Goal: Information Seeking & Learning: Learn about a topic

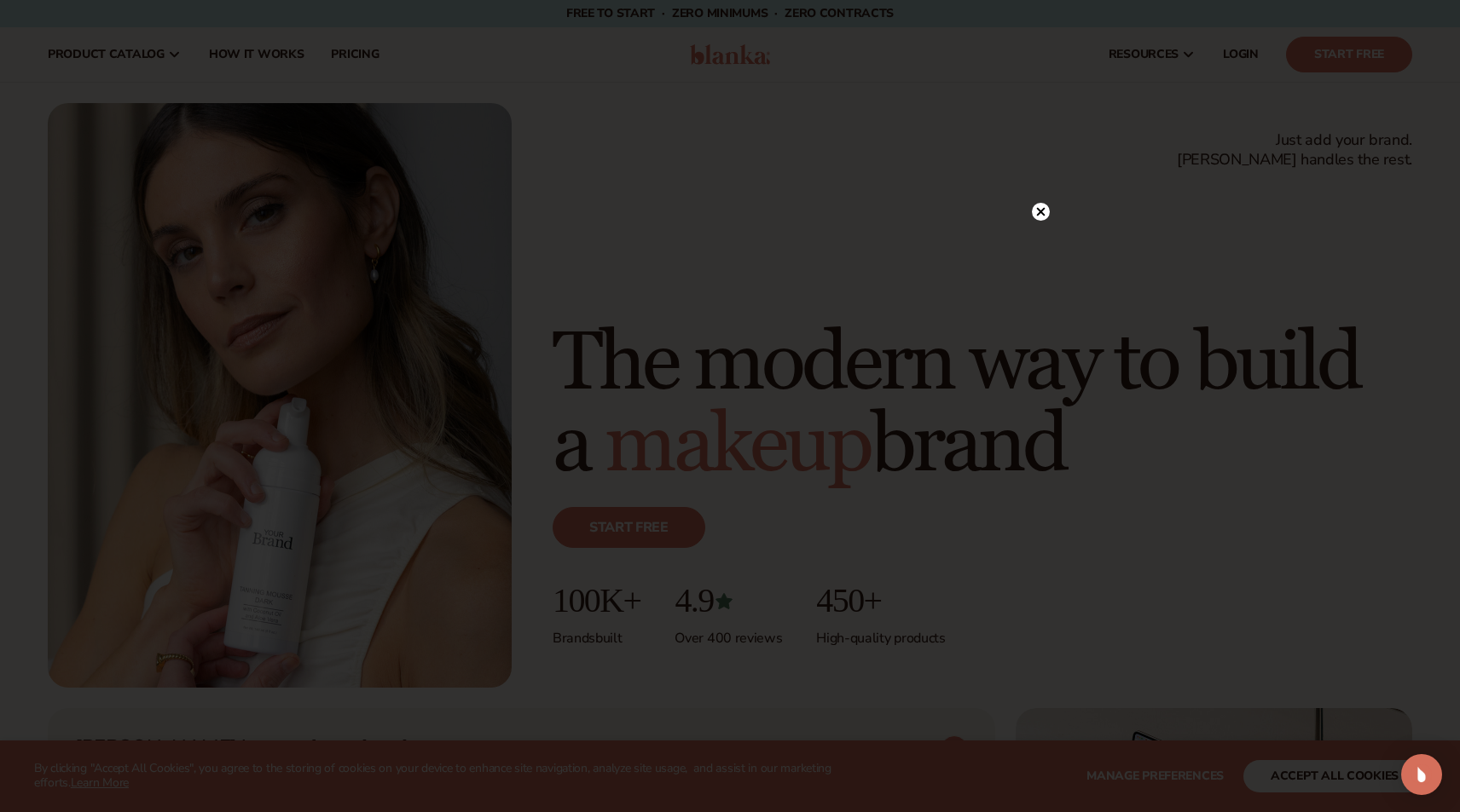
click at [1036, 210] on circle at bounding box center [1040, 211] width 18 height 18
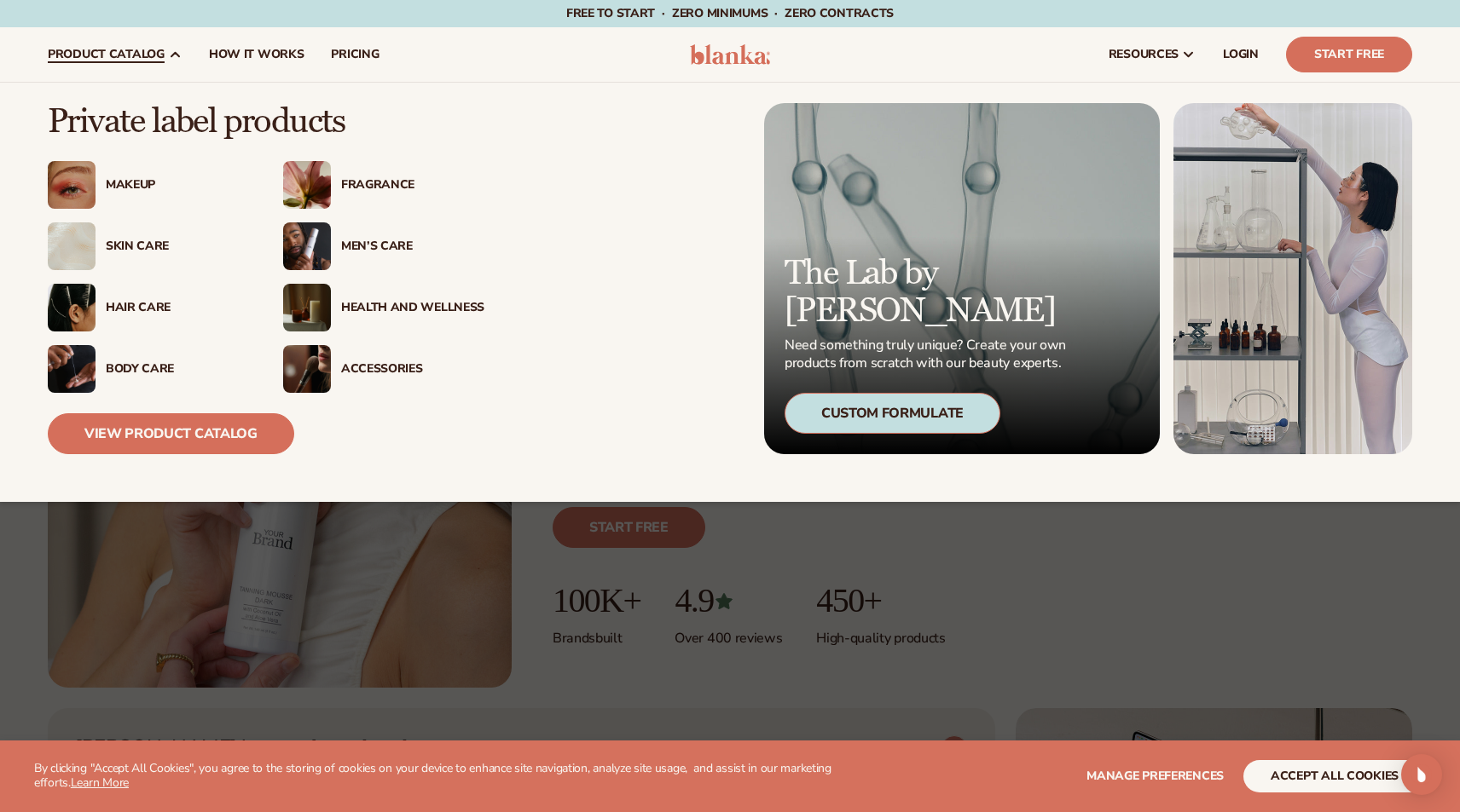
click at [382, 180] on div "Fragrance" at bounding box center [413, 185] width 144 height 15
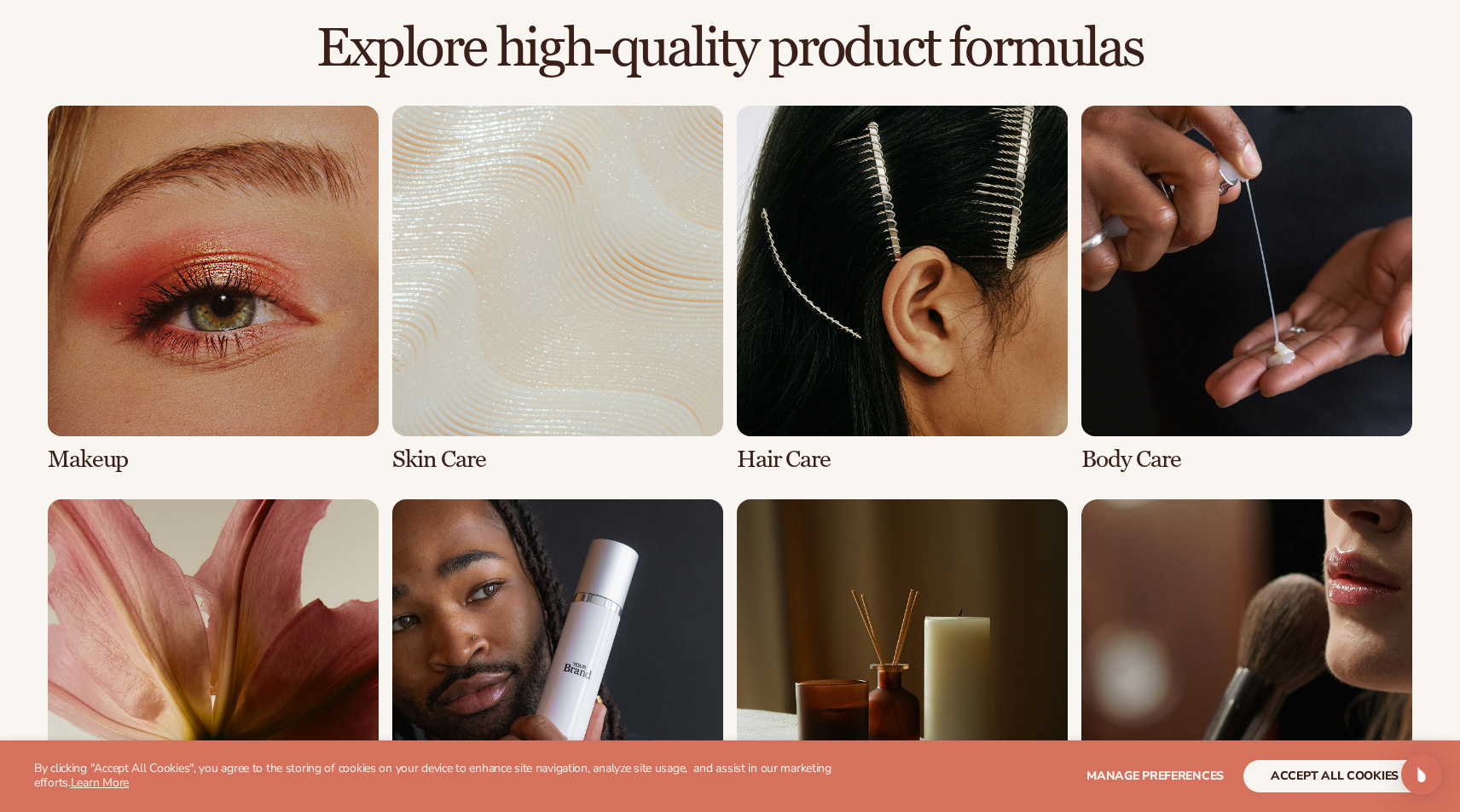
scroll to position [1415, 0]
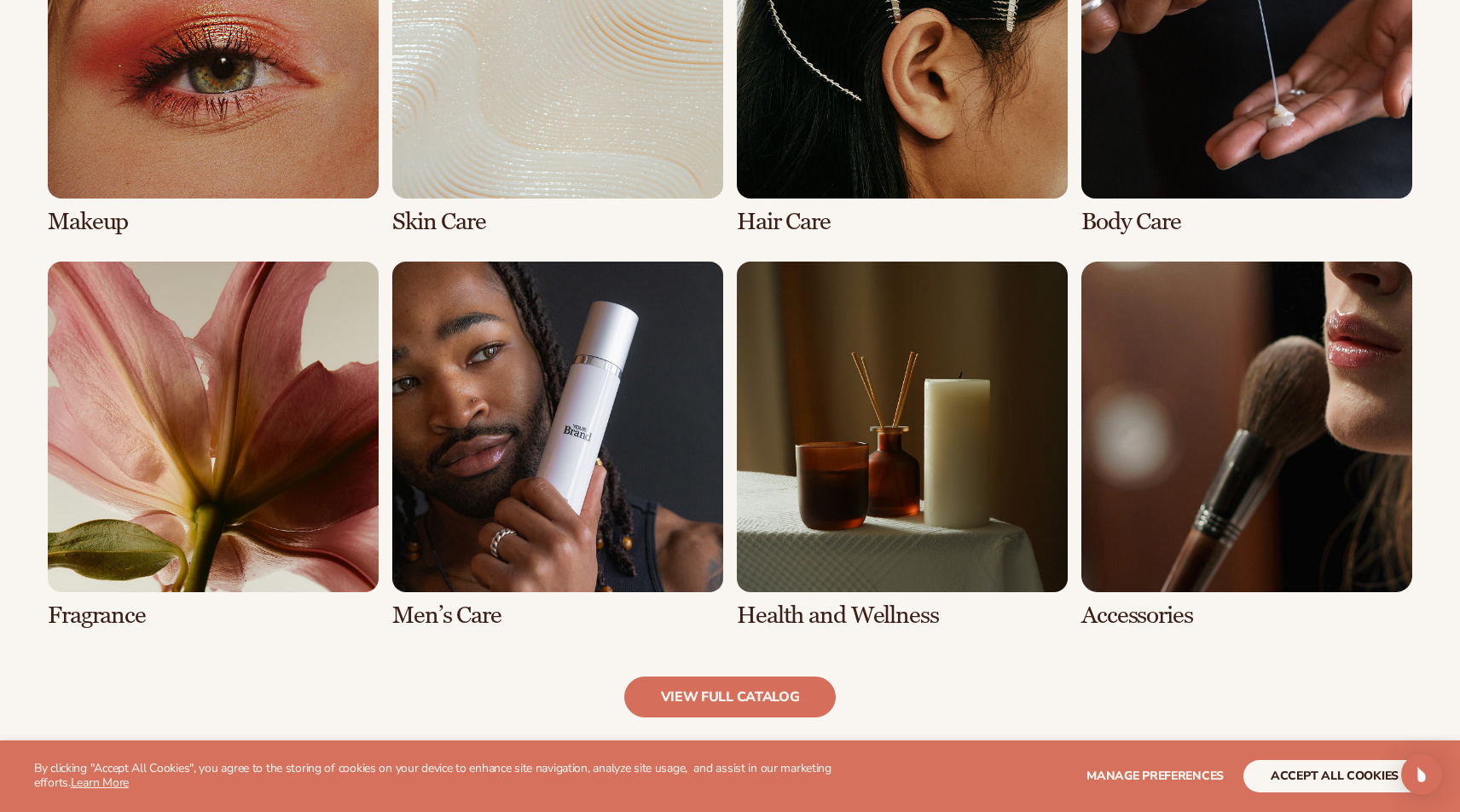
click at [237, 408] on link "5 / 8" at bounding box center [213, 445] width 331 height 367
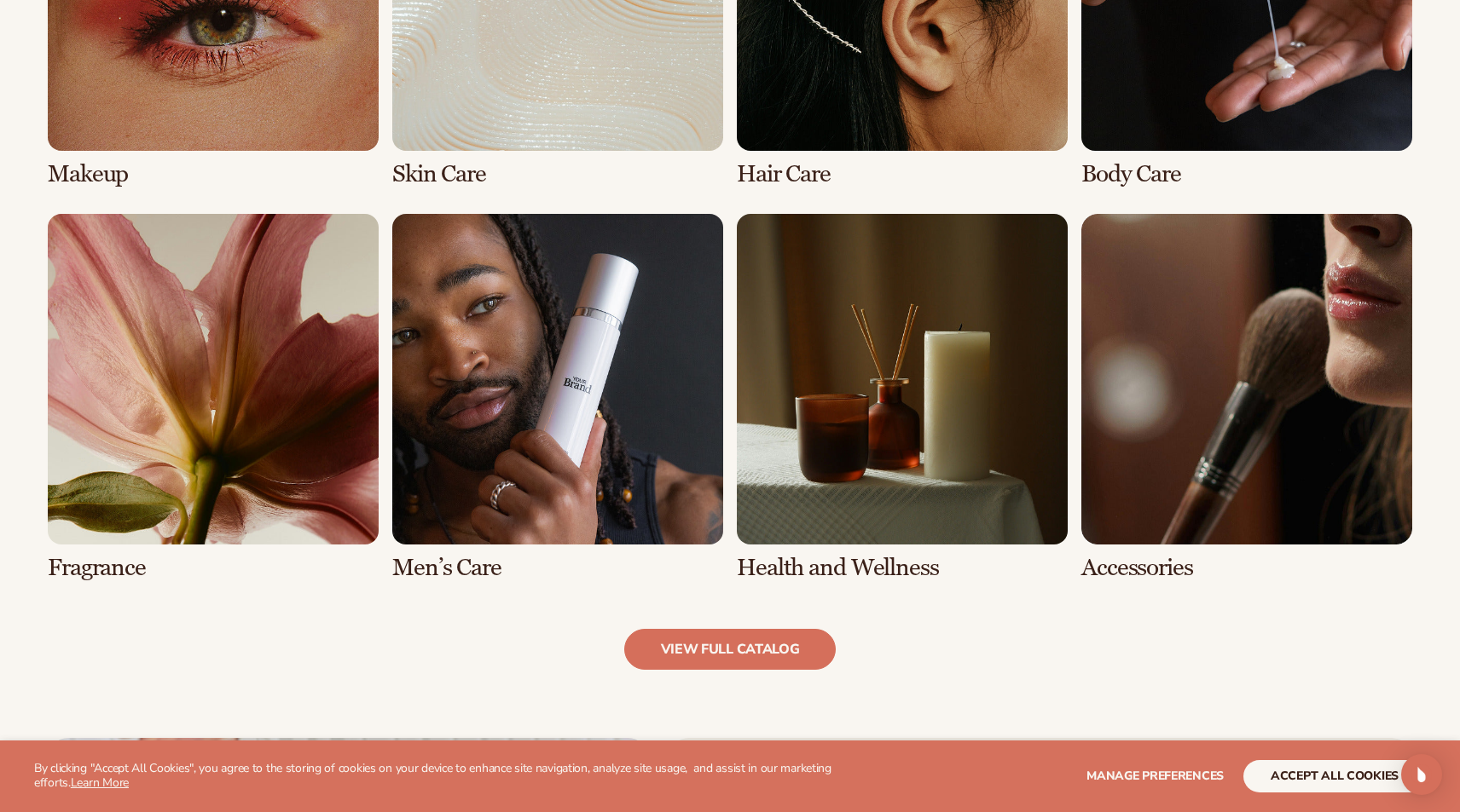
scroll to position [1727, 0]
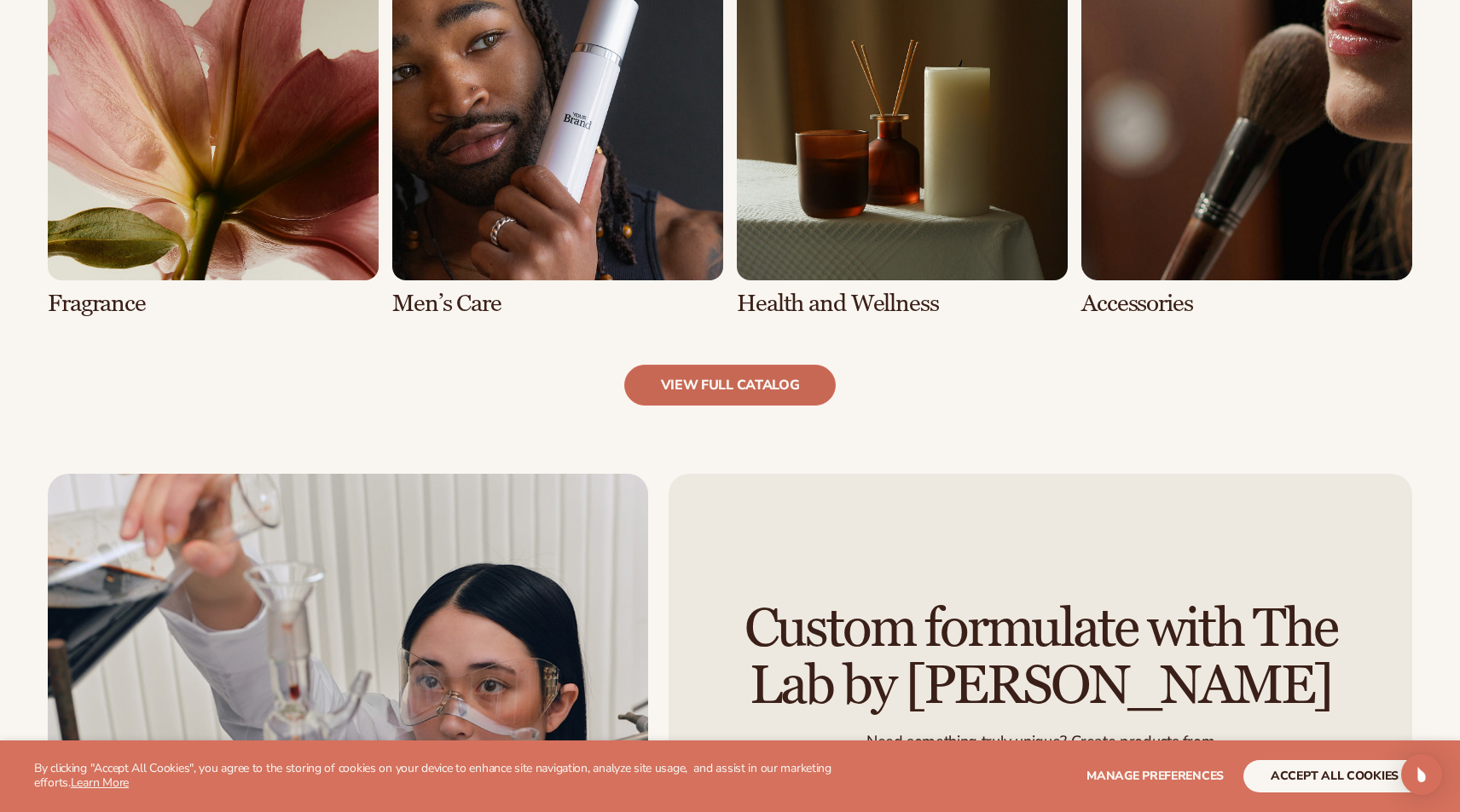
click at [715, 384] on link "view full catalog" at bounding box center [730, 386] width 212 height 41
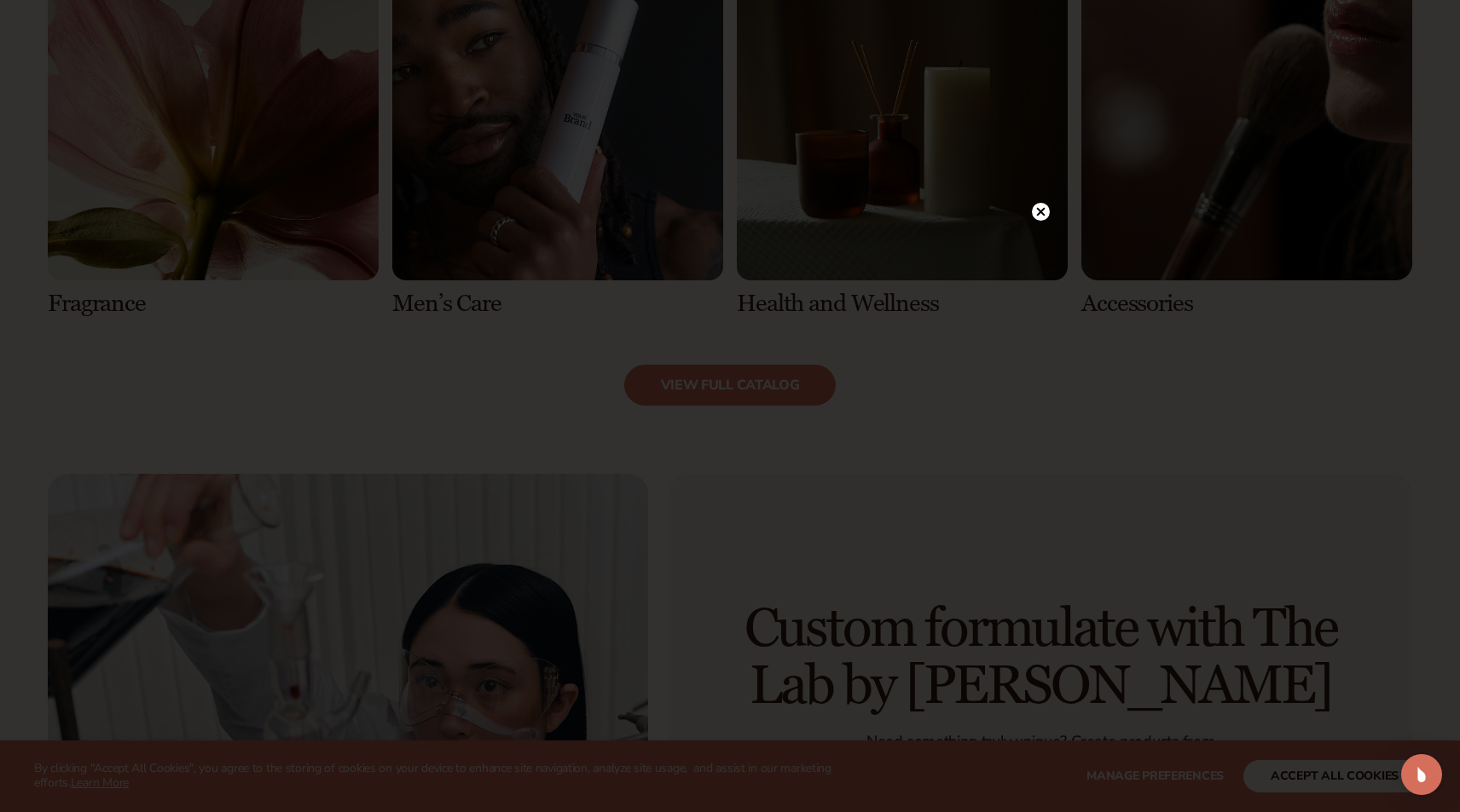
click at [1036, 205] on circle at bounding box center [1040, 211] width 18 height 18
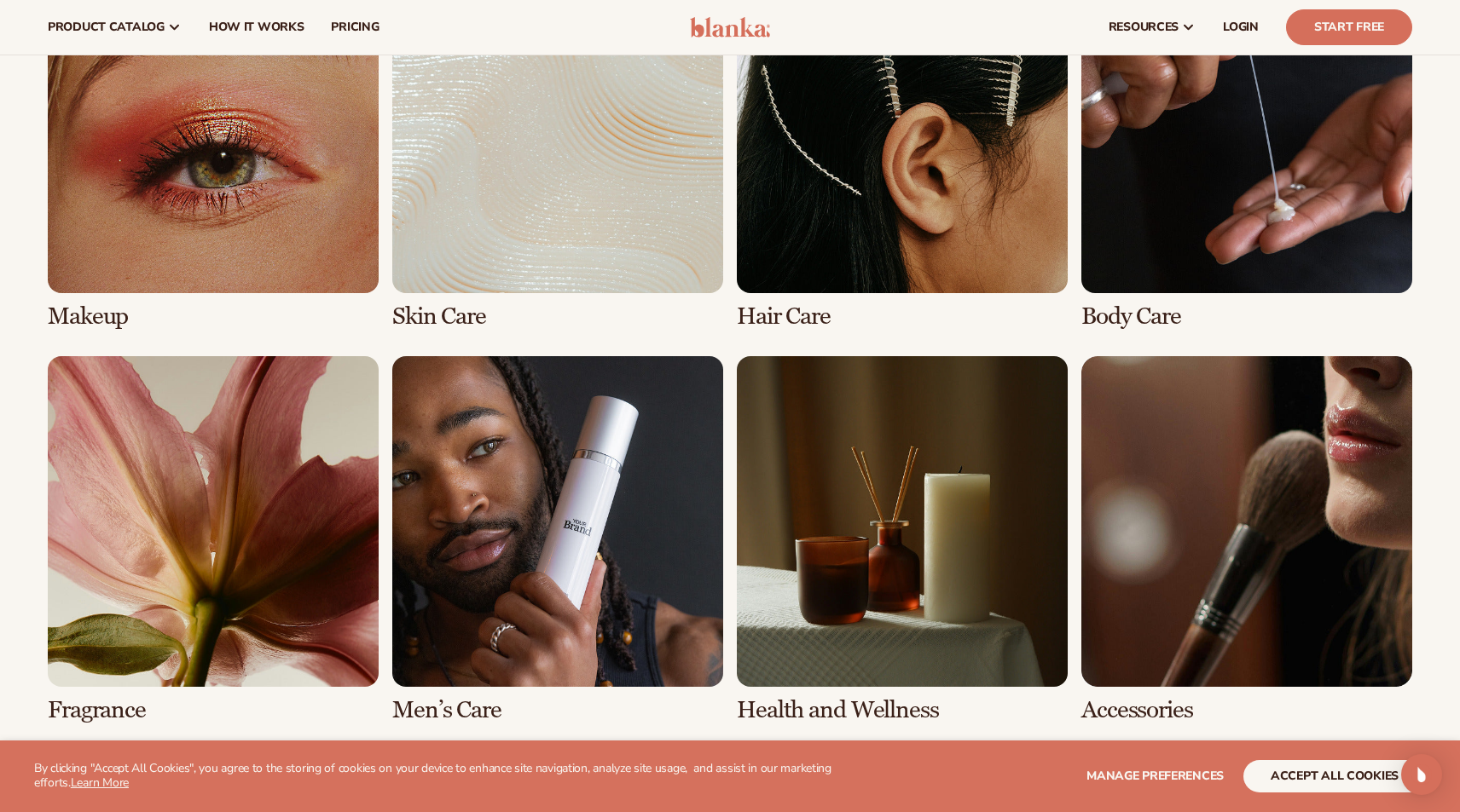
scroll to position [578, 0]
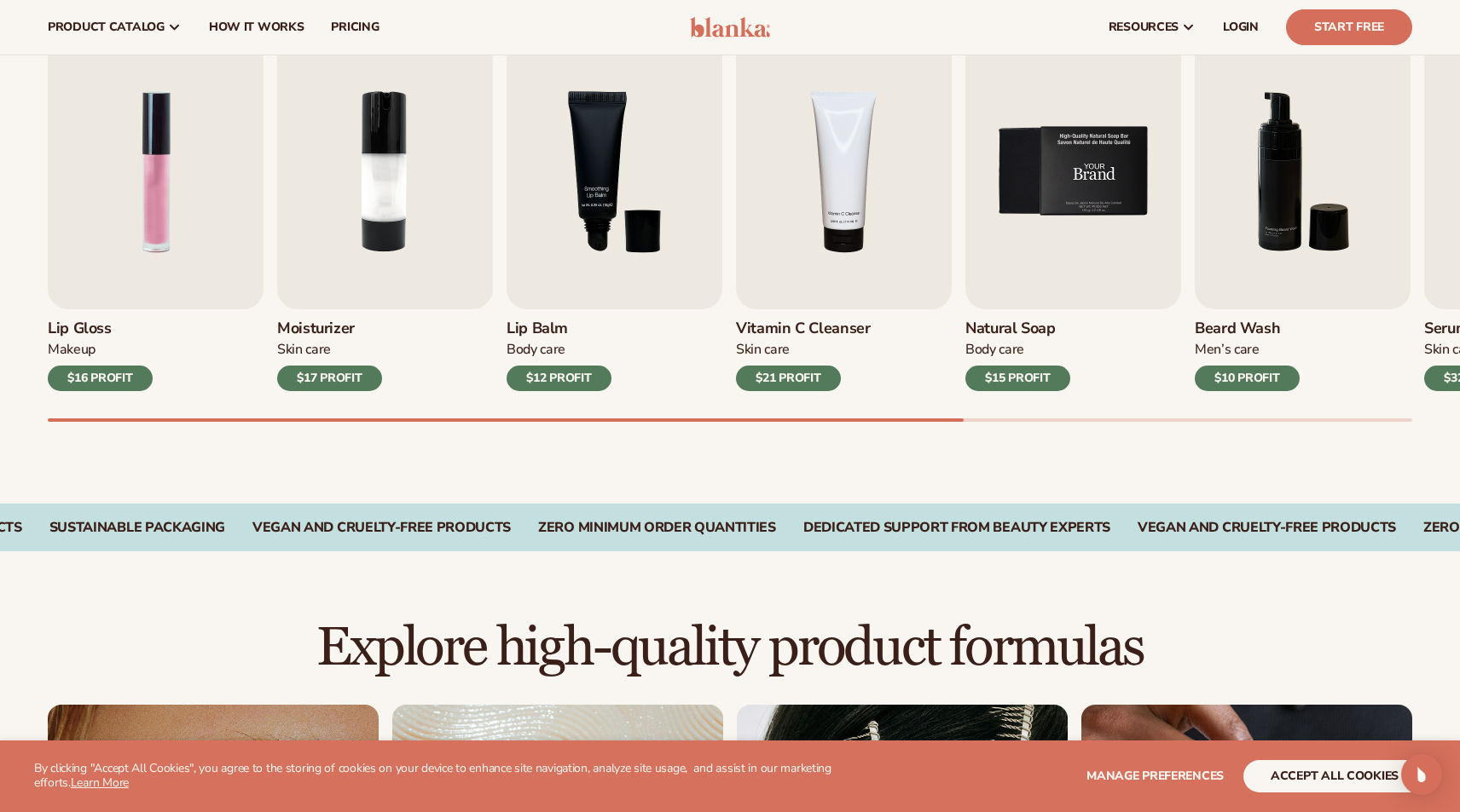
click at [1083, 232] on img "5 / 9" at bounding box center [1073, 171] width 216 height 275
click at [1039, 291] on img "5 / 9" at bounding box center [1073, 171] width 216 height 275
click at [1038, 235] on img "5 / 9" at bounding box center [1073, 171] width 216 height 275
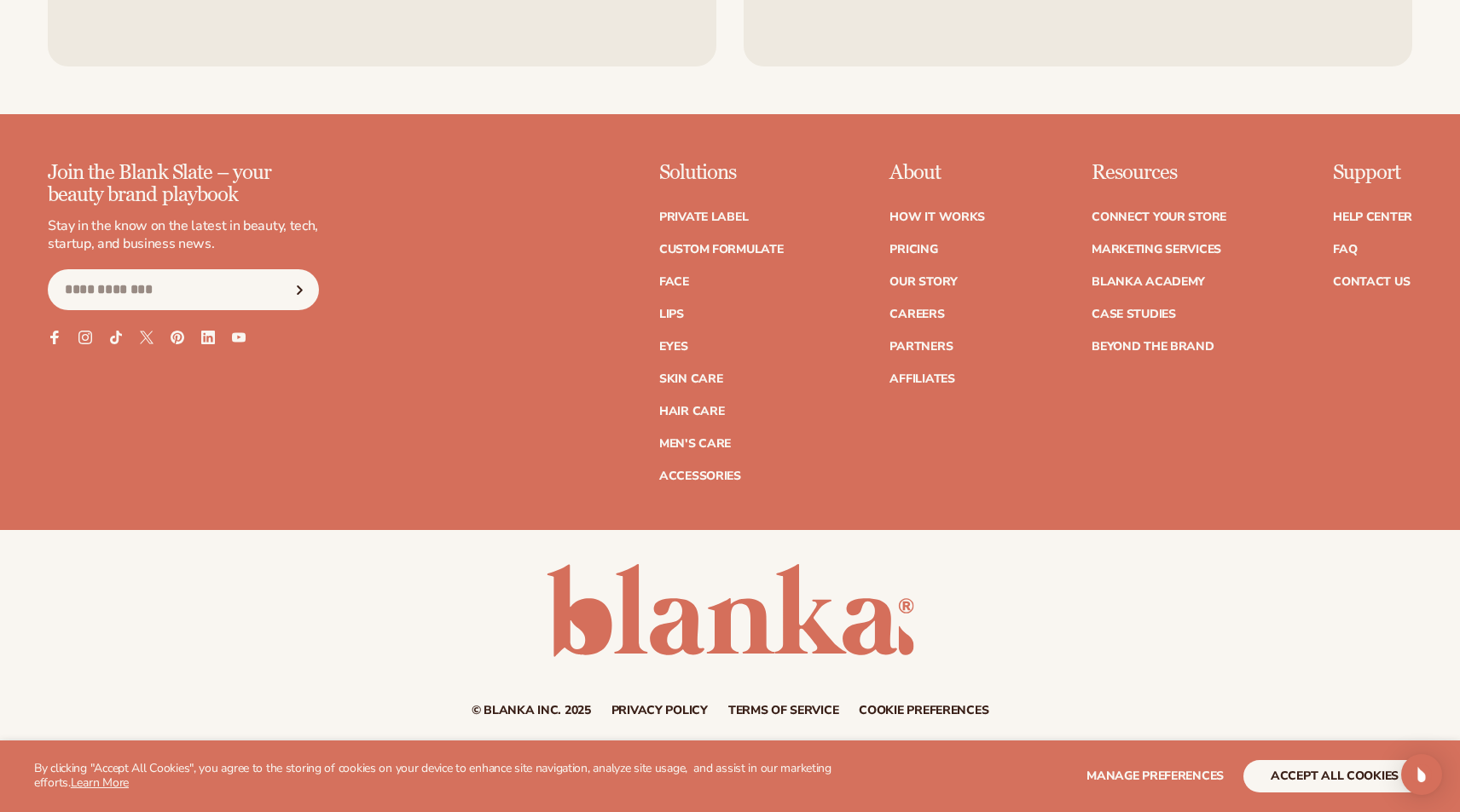
scroll to position [3178, 0]
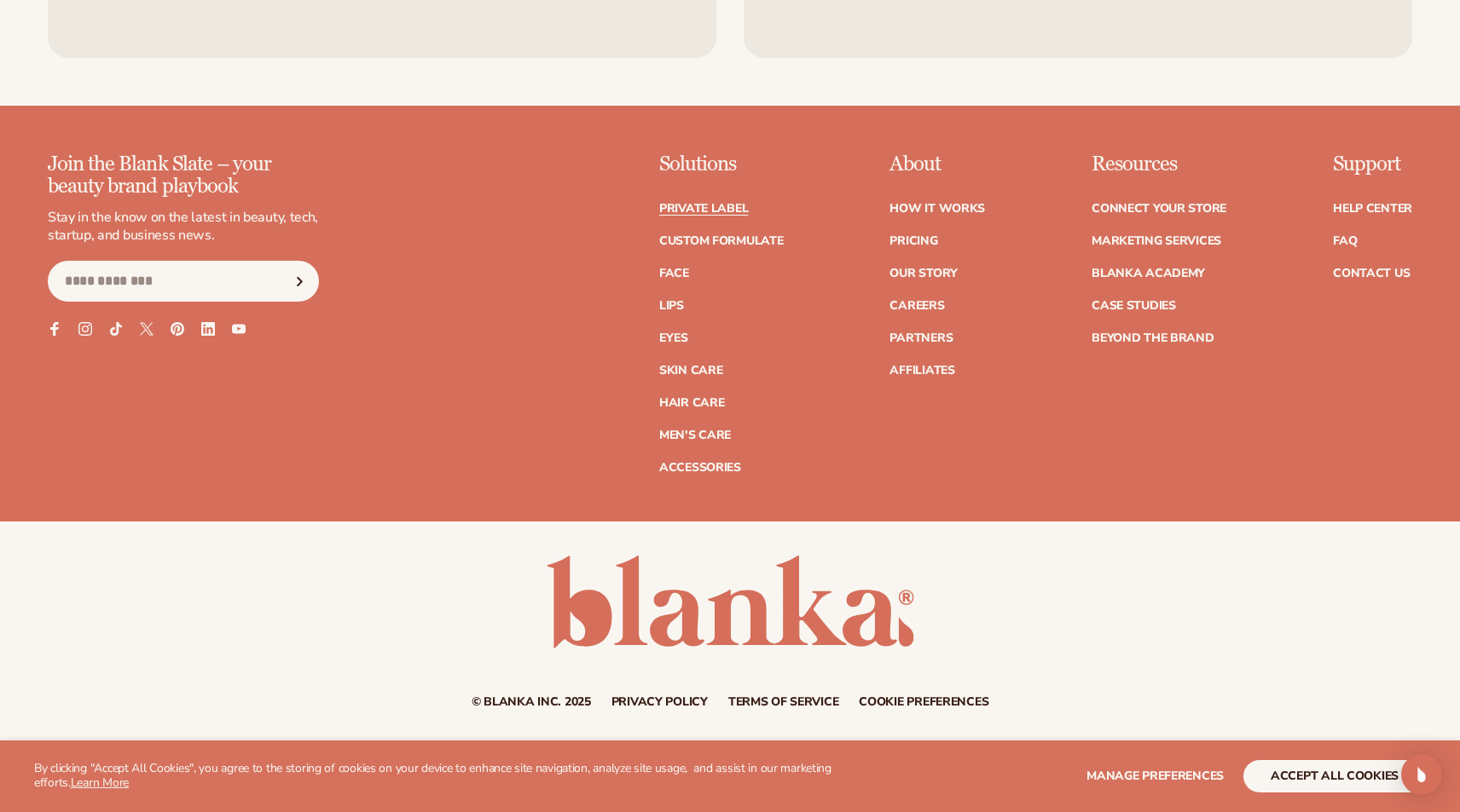
click at [730, 207] on link "Private label" at bounding box center [704, 209] width 89 height 12
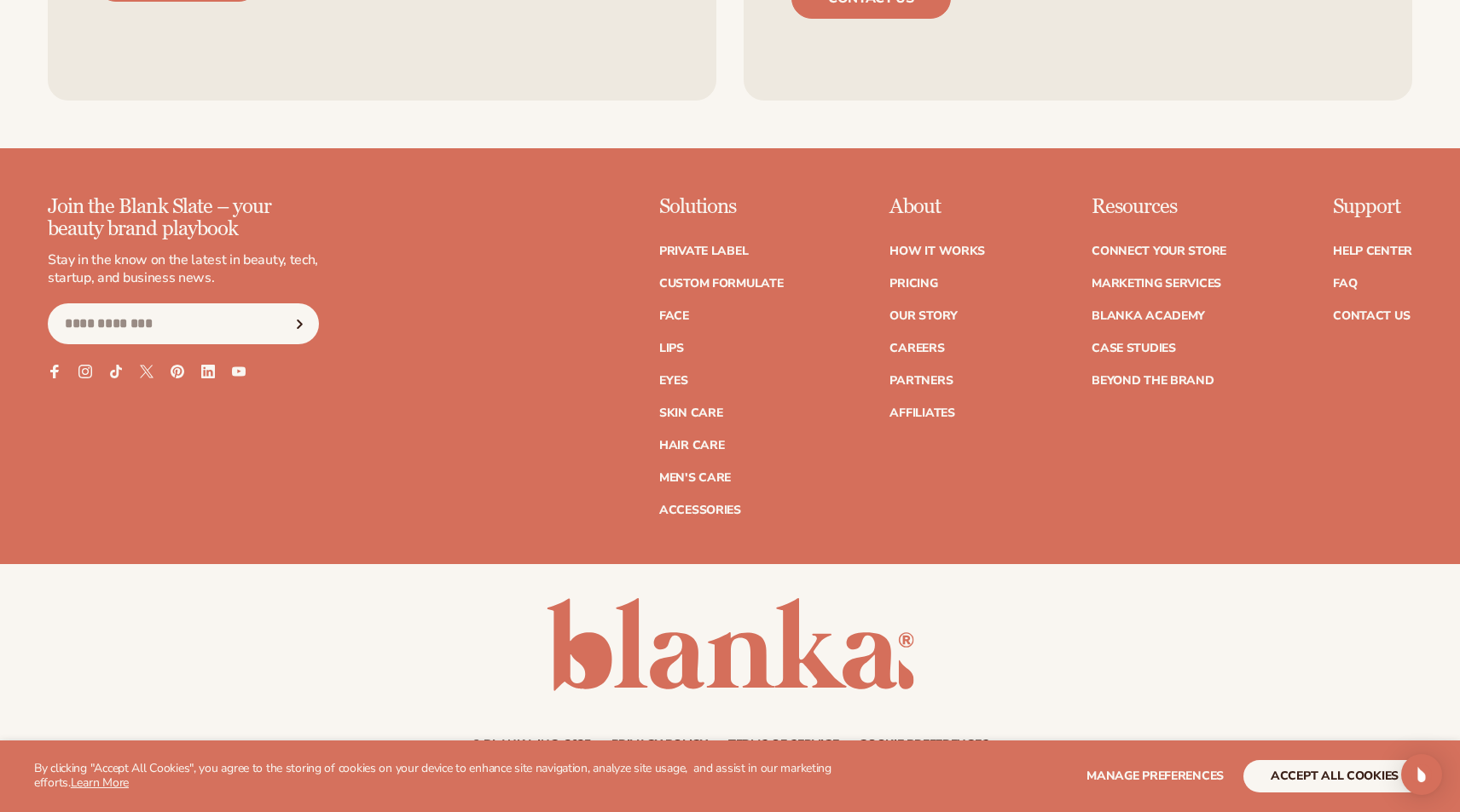
scroll to position [2759, 0]
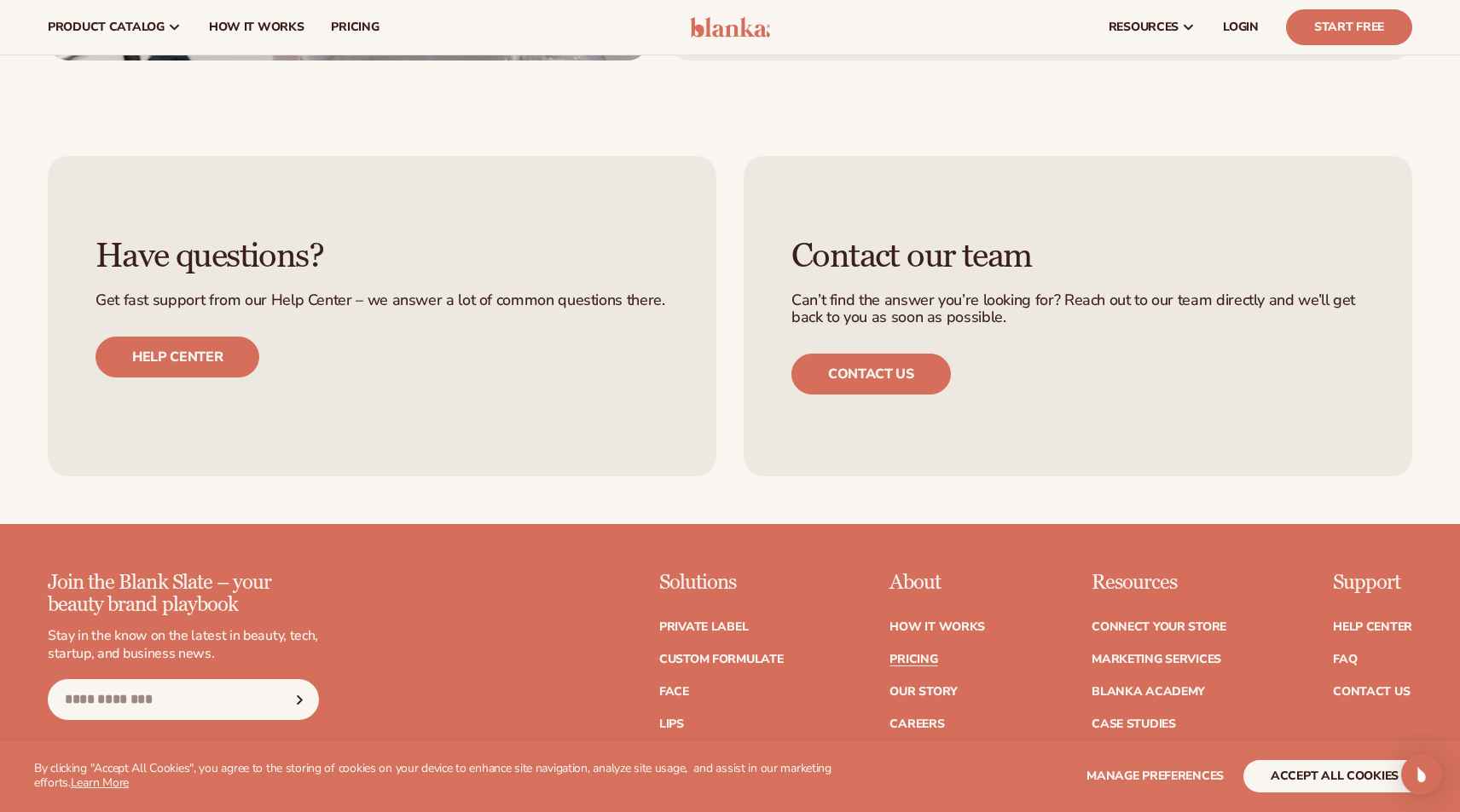
click at [912, 655] on link "Pricing" at bounding box center [913, 659] width 48 height 12
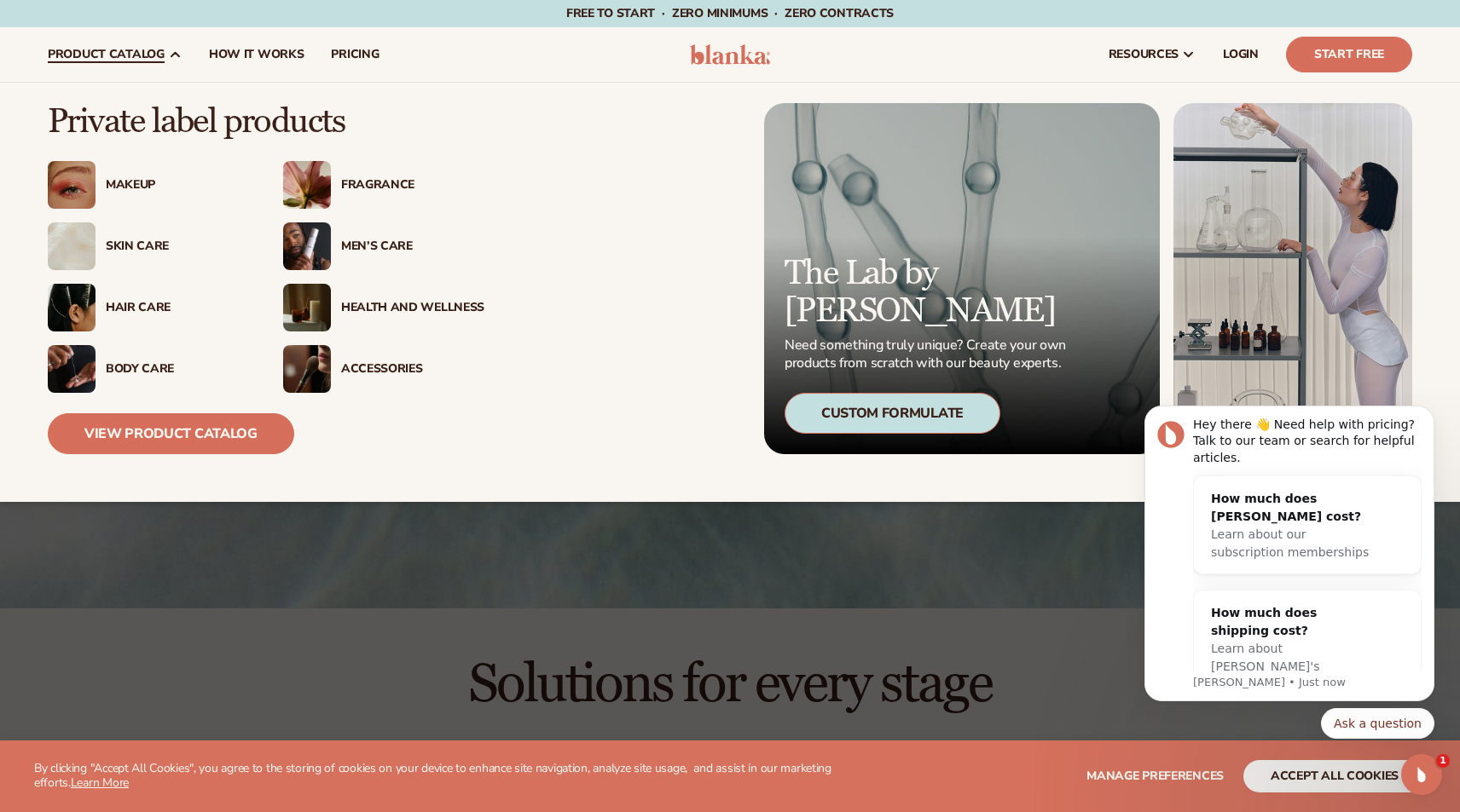
click at [131, 368] on div "Body Care" at bounding box center [177, 370] width 144 height 15
